Goal: Task Accomplishment & Management: Manage account settings

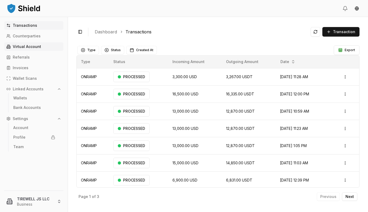
click at [32, 48] on p "Virtual Account" at bounding box center [27, 47] width 28 height 4
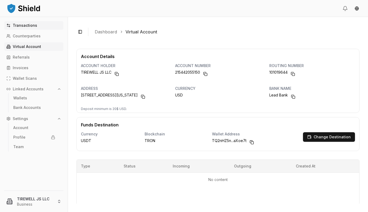
click at [24, 27] on p "Transactions" at bounding box center [25, 26] width 24 height 4
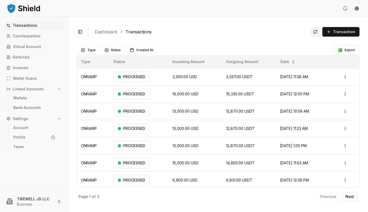
click at [316, 32] on button at bounding box center [316, 32] width 10 height 10
click at [346, 32] on span "Transaction" at bounding box center [344, 31] width 22 height 5
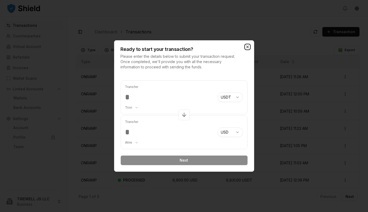
click at [246, 46] on icon "button" at bounding box center [247, 47] width 4 height 4
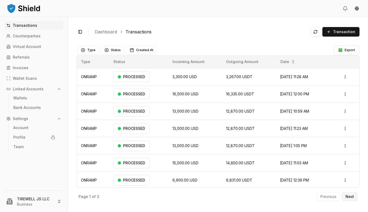
click at [351, 195] on p "Next" at bounding box center [349, 197] width 8 height 4
click at [328, 197] on p "Previous" at bounding box center [328, 197] width 16 height 4
click at [325, 198] on div "Previous Next" at bounding box center [337, 197] width 41 height 8
click at [255, 203] on div "Page 1 of 3 Previous Next" at bounding box center [217, 196] width 283 height 16
click at [342, 78] on html "Transactions Counterparties Virtual Account Referrals Invoices Wallet Scans Lin…" at bounding box center [184, 106] width 368 height 212
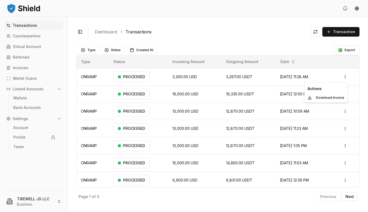
click at [283, 43] on html "Transactions Counterparties Virtual Account Referrals Invoices Wallet Scans Lin…" at bounding box center [184, 106] width 368 height 212
click at [85, 49] on button "Type" at bounding box center [87, 50] width 21 height 8
click at [86, 51] on button "Type" at bounding box center [87, 50] width 21 height 8
click at [122, 54] on button "Status" at bounding box center [112, 50] width 23 height 8
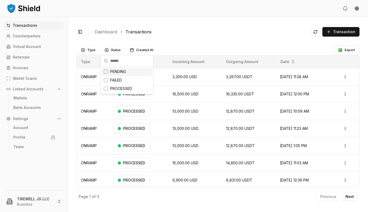
click at [105, 72] on div "Suggestions" at bounding box center [106, 71] width 4 height 4
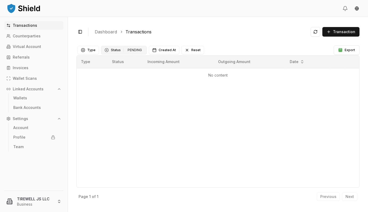
click at [108, 49] on button "Status 1 PENDING" at bounding box center [124, 50] width 46 height 8
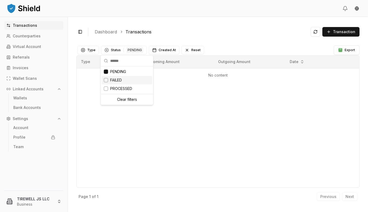
click at [120, 82] on span "FAILED" at bounding box center [116, 79] width 12 height 5
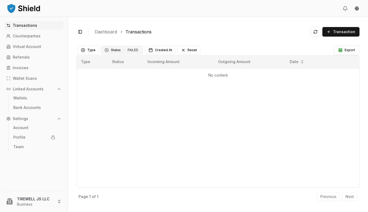
click at [115, 51] on button "Status 1 FAILED" at bounding box center [122, 50] width 42 height 8
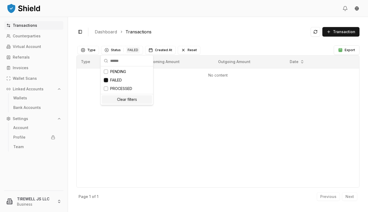
click at [125, 102] on div "Clear filters" at bounding box center [127, 99] width 50 height 8
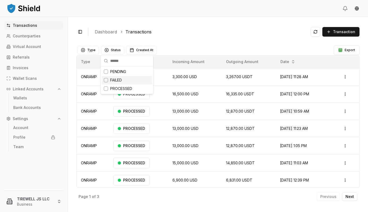
click at [187, 44] on main "Type Status Created At Export Type Status Incoming Amount Outgoing Amount Date …" at bounding box center [217, 123] width 283 height 161
click at [355, 49] on button "Export" at bounding box center [347, 50] width 26 height 10
click at [69, 154] on div "Toggle Sidebar Dashboard Transactions Transaction ONRAMP 3,300.00 USD 3,267.00 …" at bounding box center [218, 114] width 300 height 195
click at [310, 33] on div "Toggle Sidebar Dashboard Transactions Transaction" at bounding box center [217, 31] width 283 height 13
click at [314, 32] on button at bounding box center [316, 32] width 10 height 10
